Goal: Information Seeking & Learning: Learn about a topic

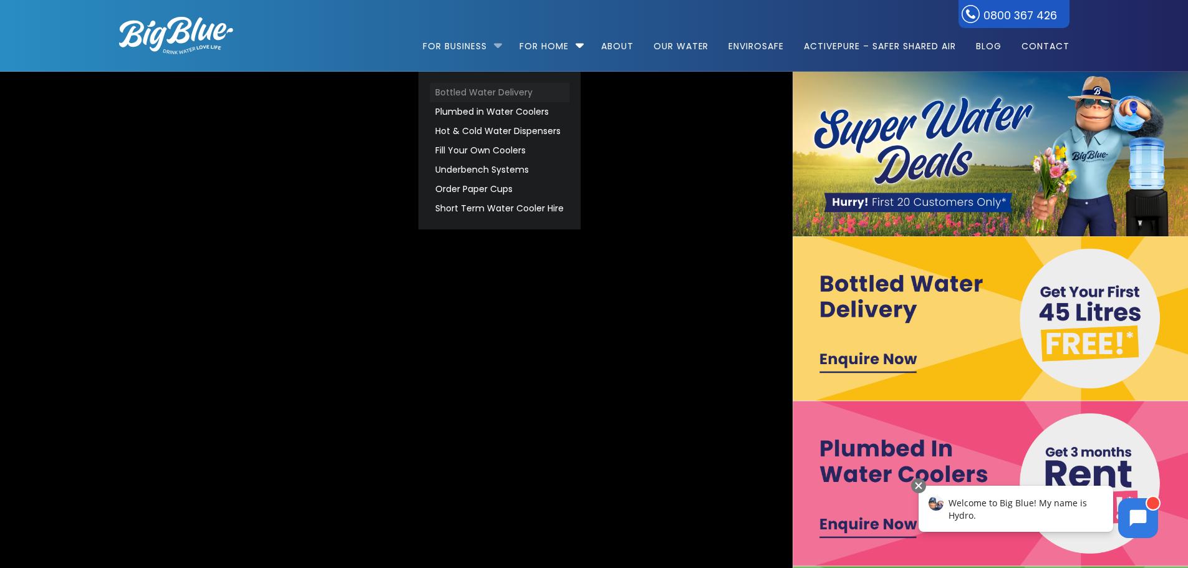
click at [484, 90] on link "Bottled Water Delivery" at bounding box center [500, 92] width 140 height 19
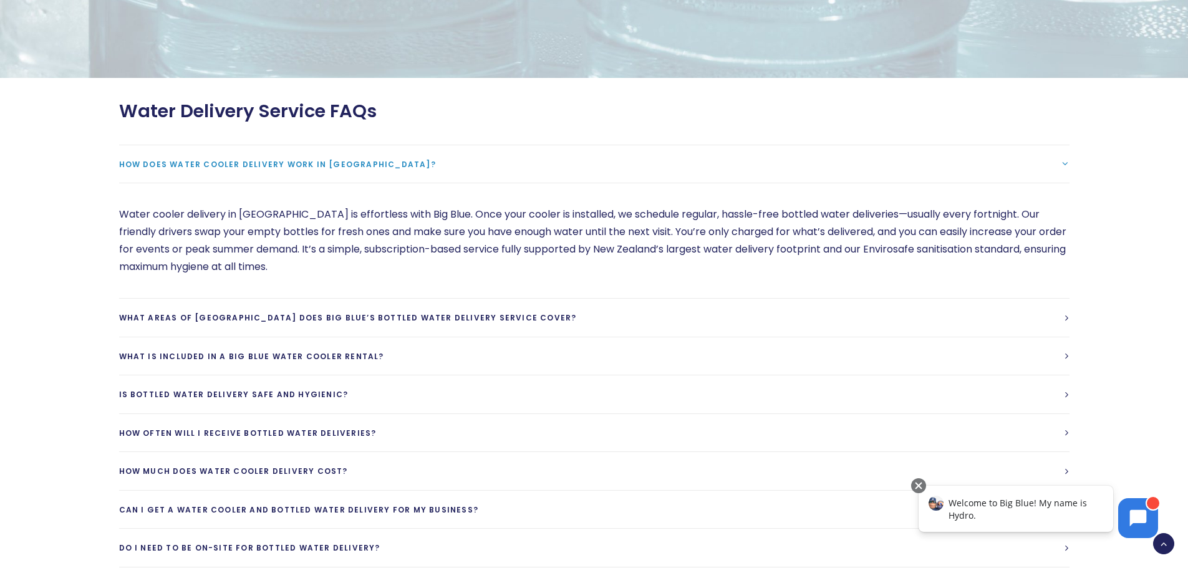
scroll to position [3367, 0]
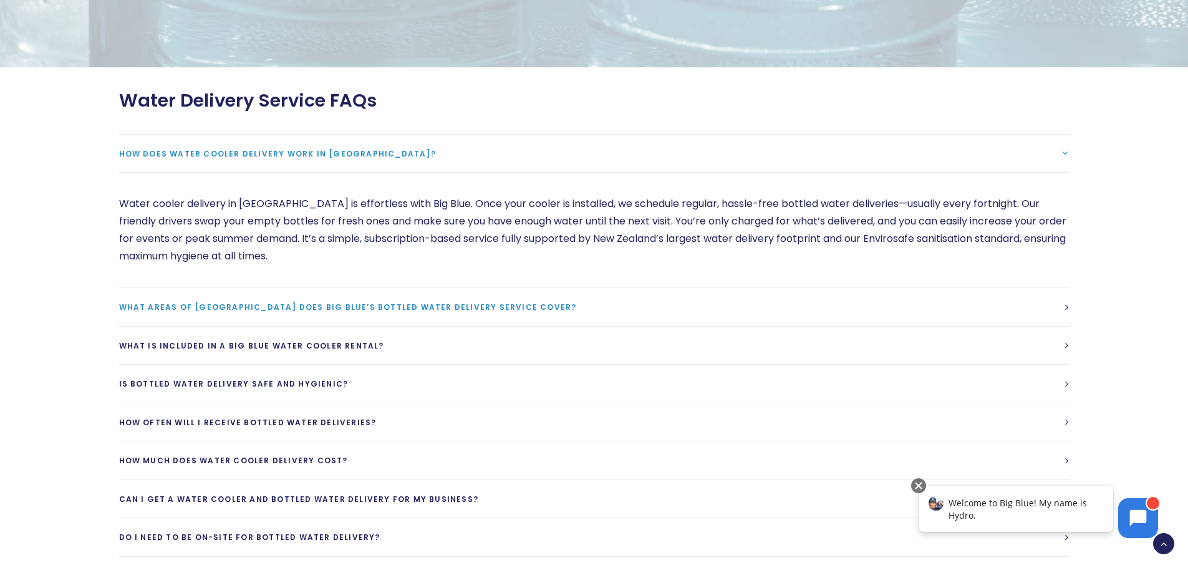
click at [354, 302] on span "What areas of New Zealand does Big Blue’s bottled water delivery service cover?" at bounding box center [348, 307] width 458 height 11
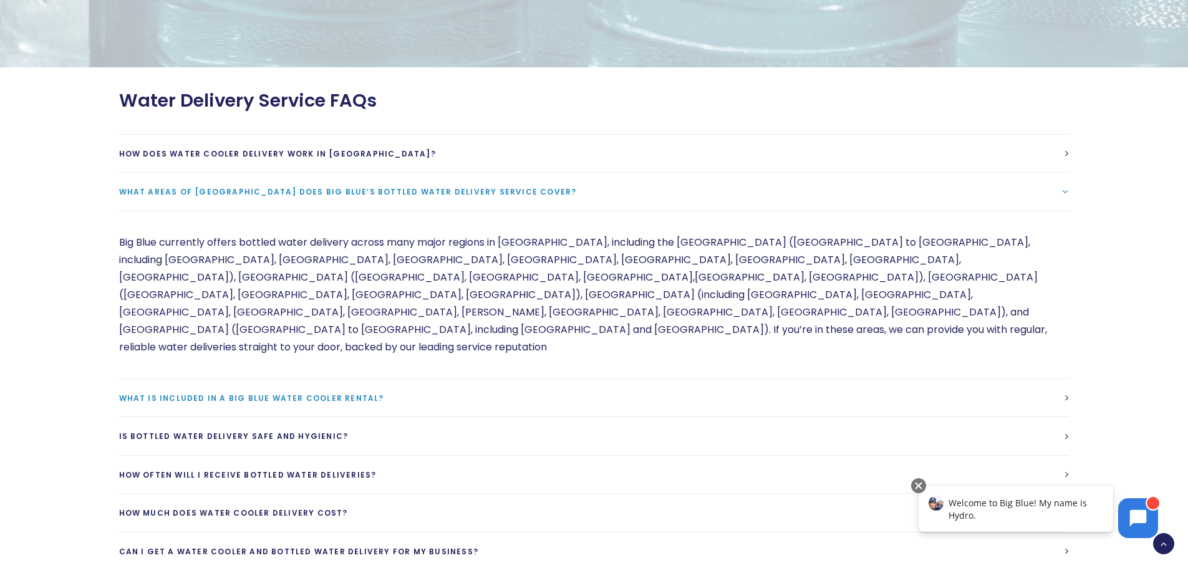
click at [324, 393] on span "What is included in a Big Blue Water cooler rental?" at bounding box center [251, 398] width 265 height 11
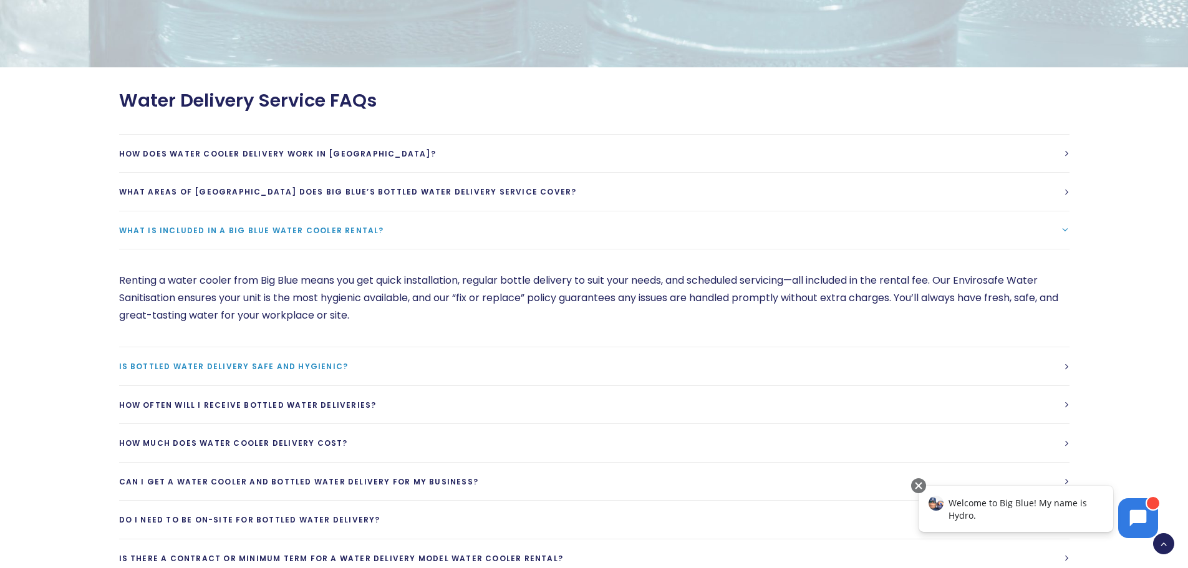
click at [304, 361] on span "Is bottled water delivery safe and hygienic?" at bounding box center [233, 366] width 229 height 11
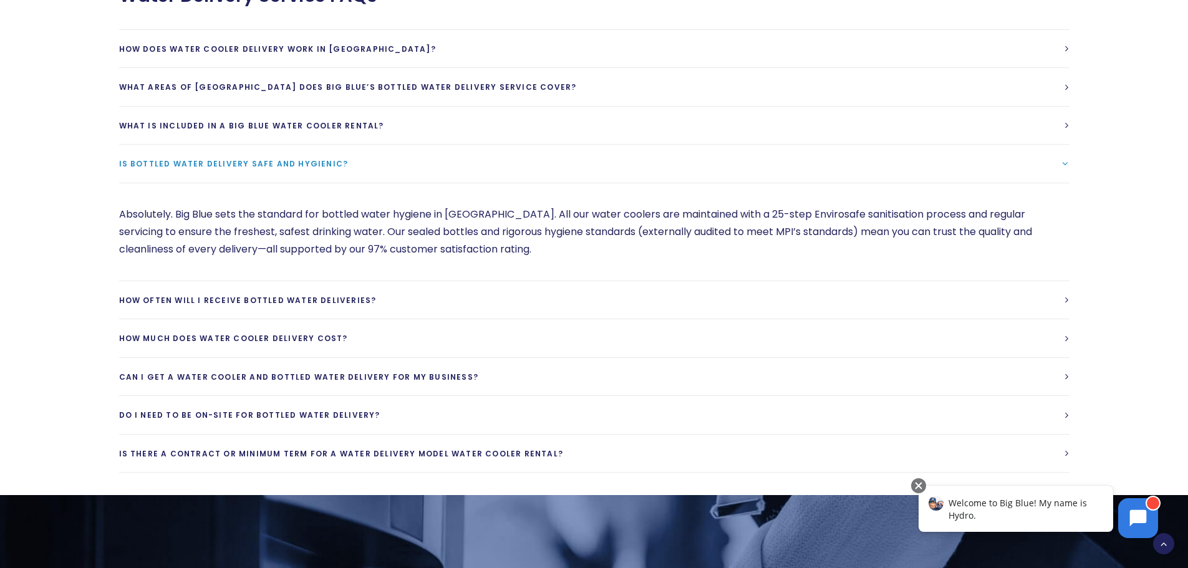
scroll to position [3492, 0]
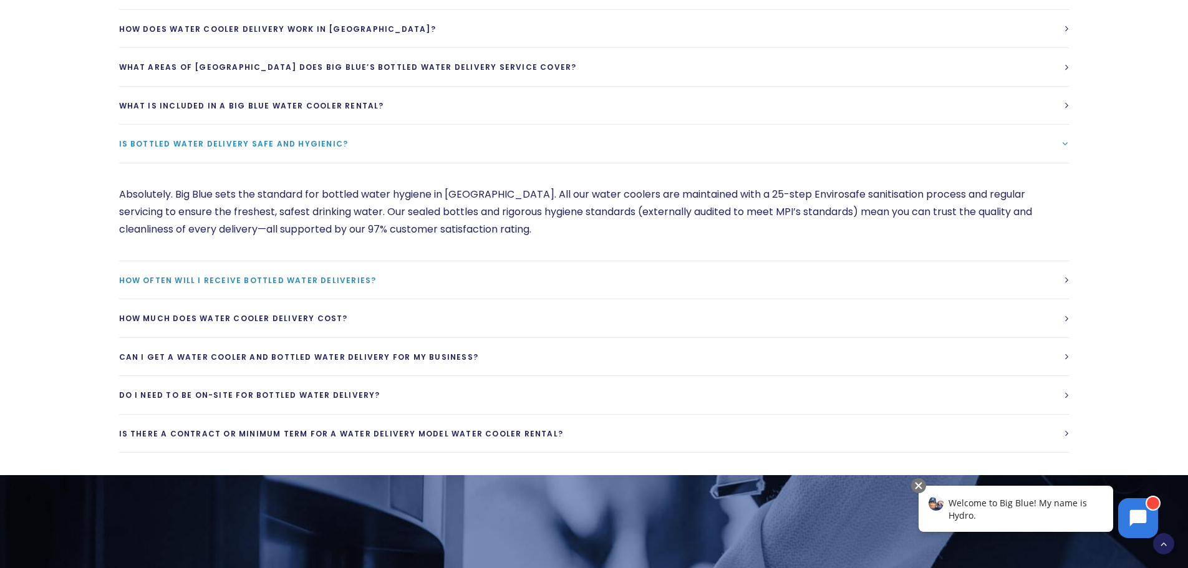
click at [330, 275] on span "How often will I receive bottled water deliveries?" at bounding box center [248, 280] width 258 height 11
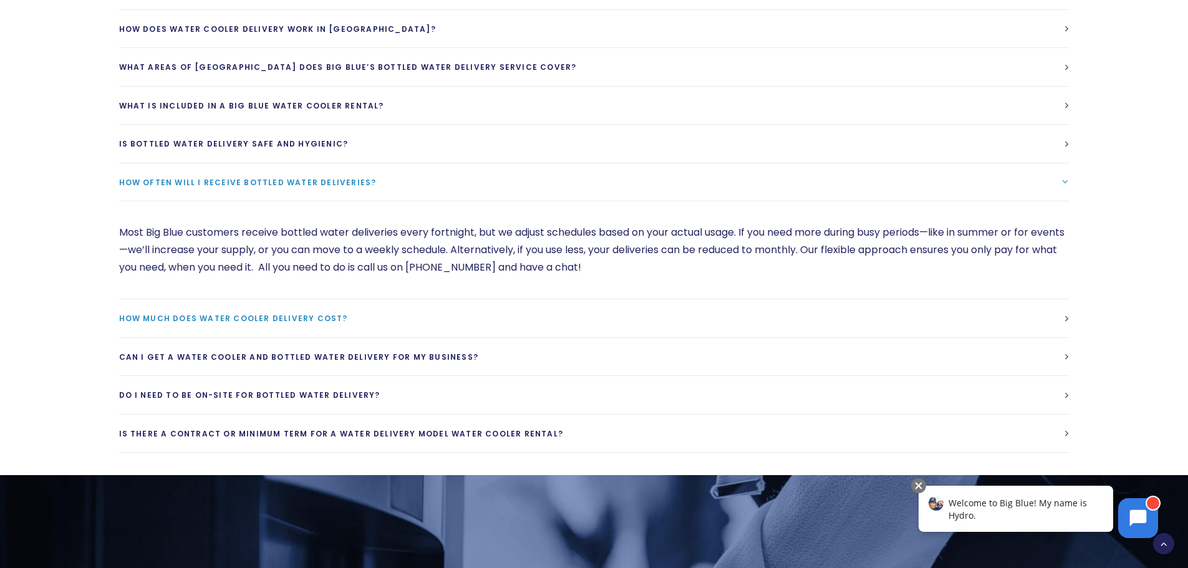
click at [316, 313] on span "How much does water cooler delivery cost?" at bounding box center [233, 318] width 229 height 11
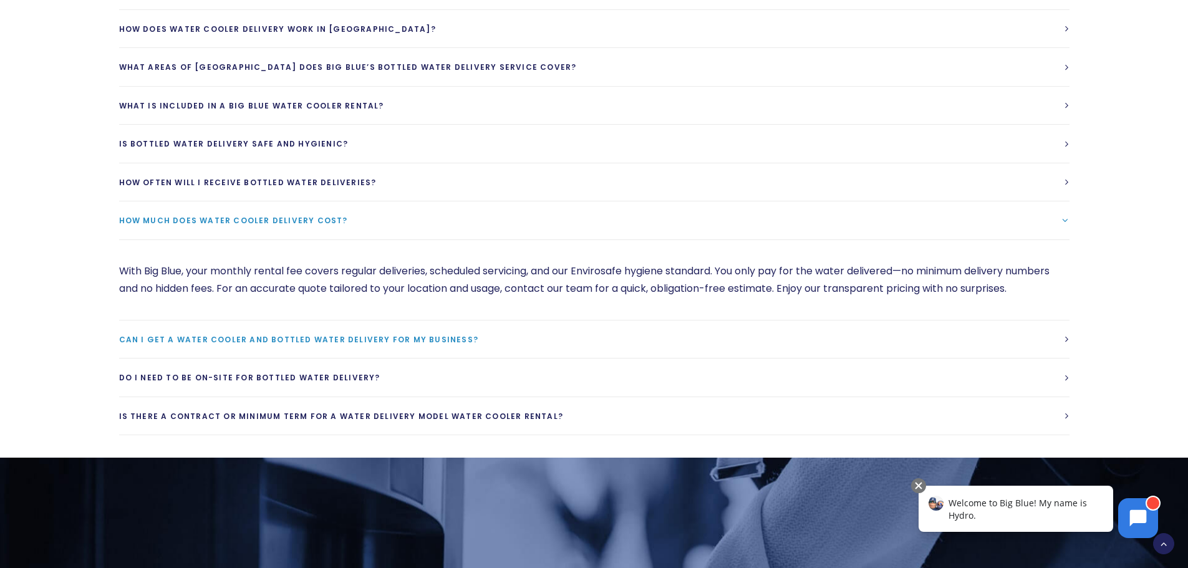
click at [314, 334] on span "Can I get a water cooler and bottled water delivery for my business?" at bounding box center [299, 339] width 360 height 11
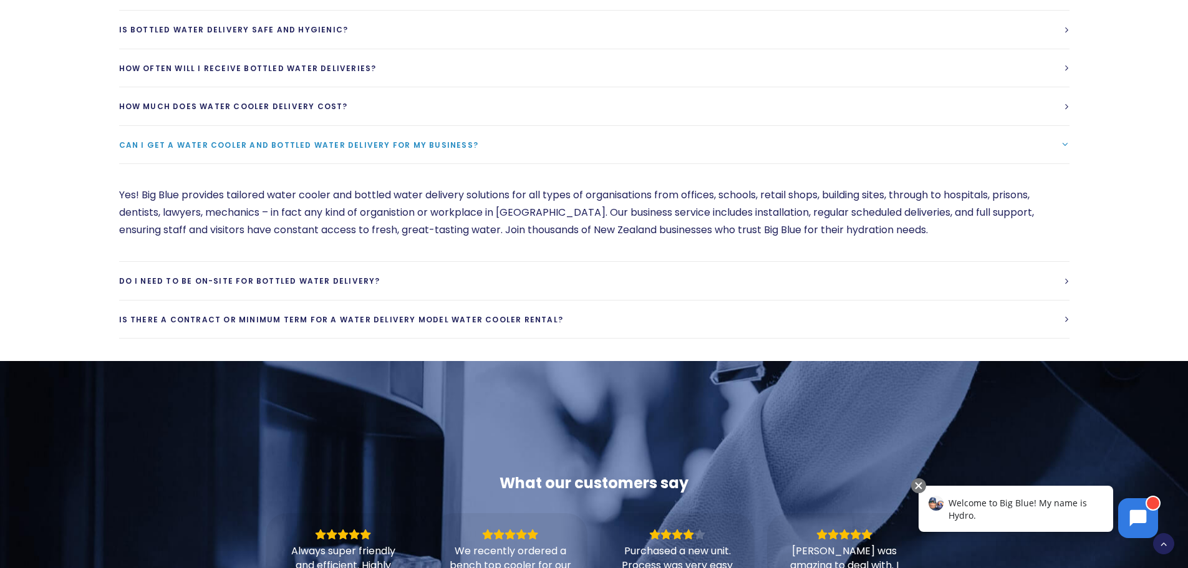
scroll to position [3616, 0]
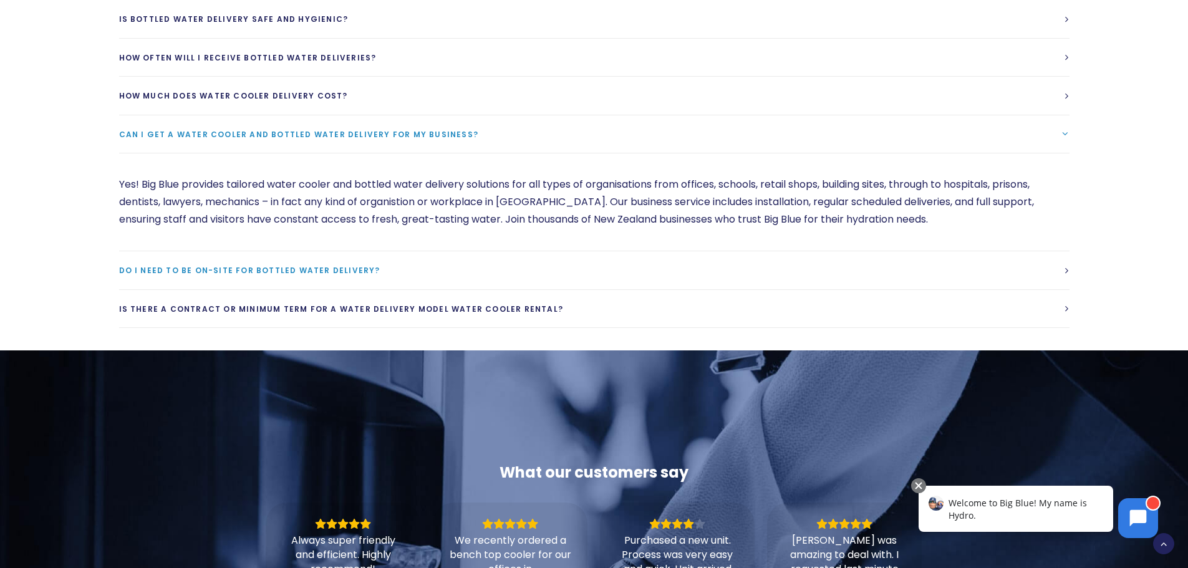
click at [315, 265] on span "Do I need to be on-site for bottled water delivery?" at bounding box center [249, 270] width 261 height 11
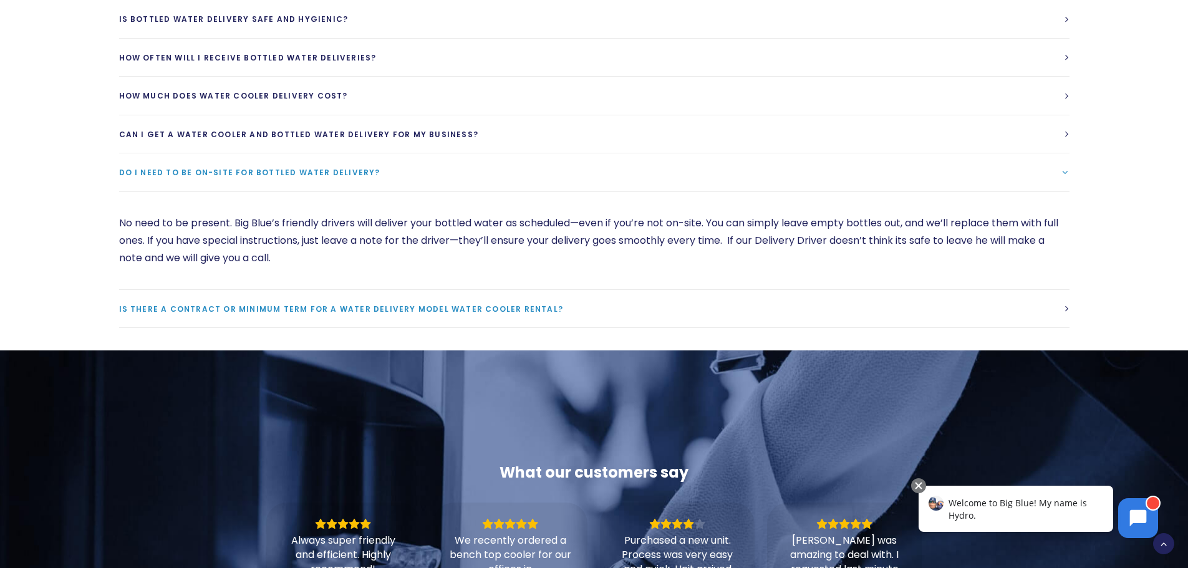
click at [325, 304] on span "Is there a contract or minimum term for a water delivery model water cooler ren…" at bounding box center [341, 309] width 445 height 11
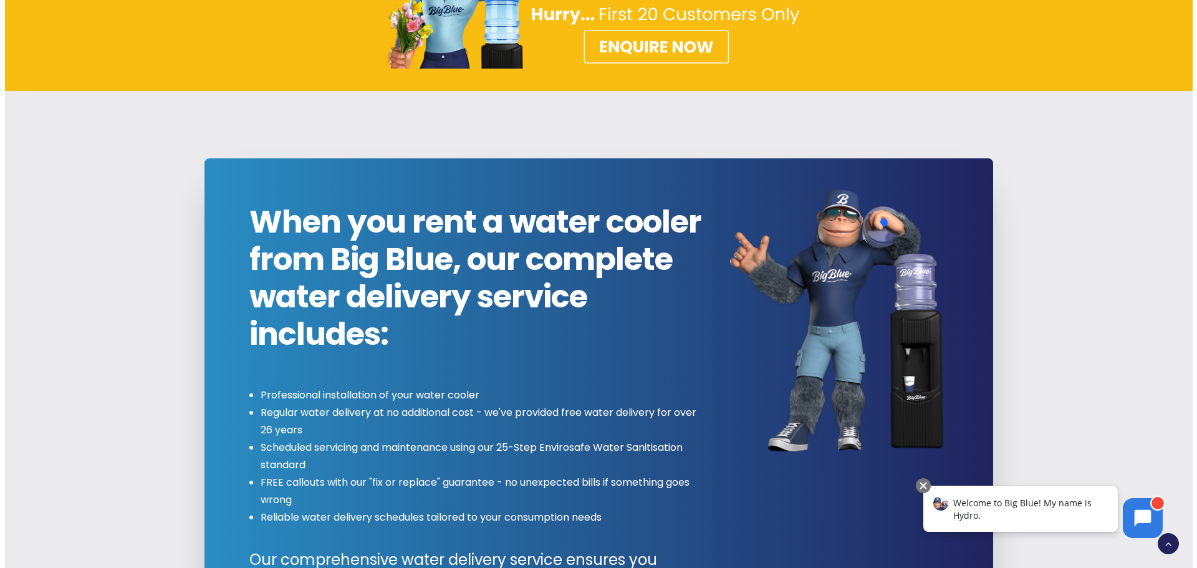
scroll to position [873, 0]
